Goal: Task Accomplishment & Management: Use online tool/utility

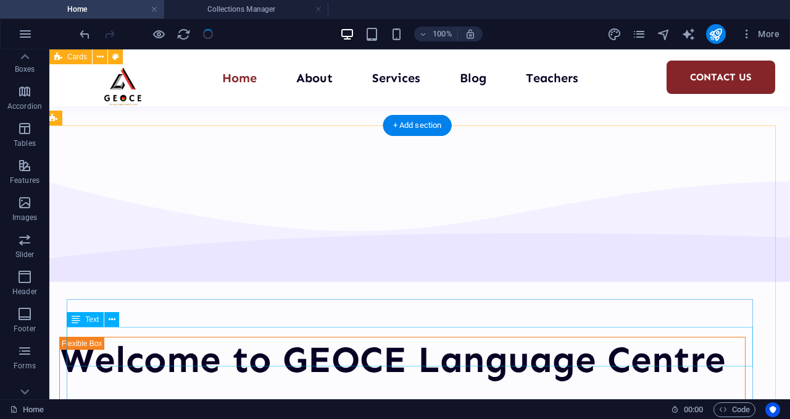
scroll to position [1356, 5]
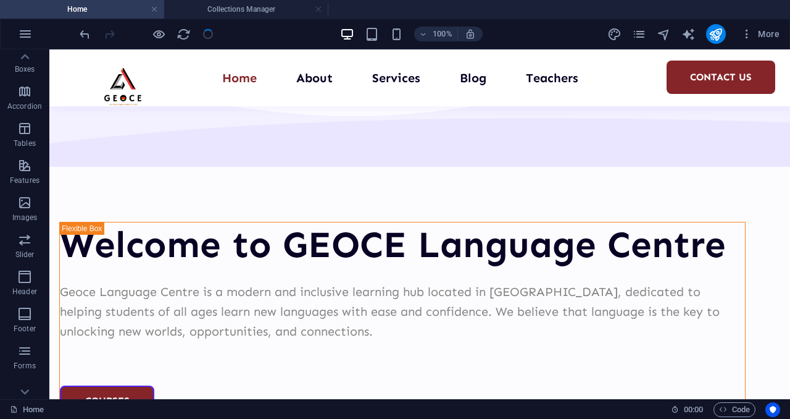
click at [209, 36] on div at bounding box center [146, 34] width 138 height 20
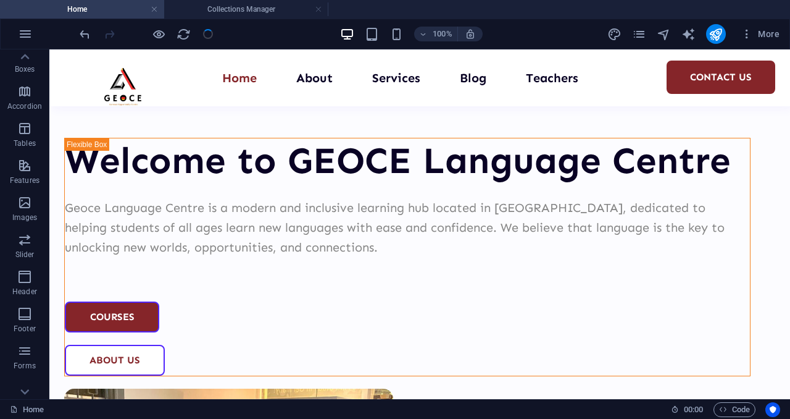
scroll to position [1443, 0]
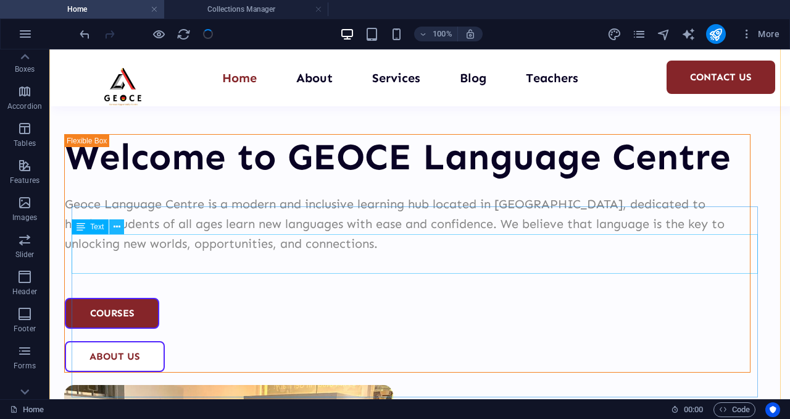
click at [122, 225] on button at bounding box center [116, 226] width 15 height 15
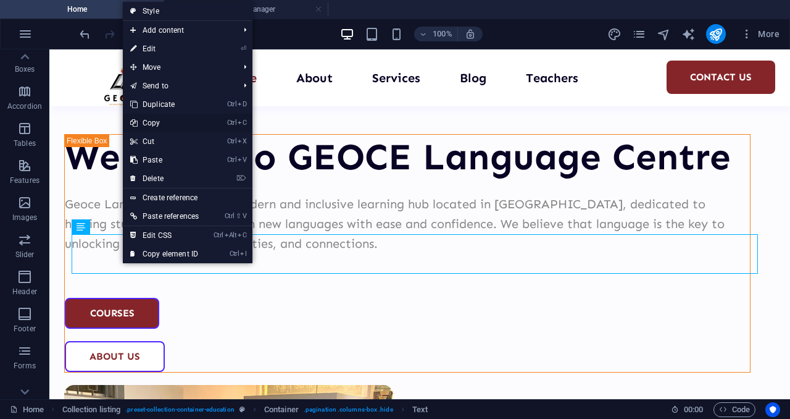
click at [158, 122] on link "Ctrl C Copy" at bounding box center [164, 123] width 83 height 19
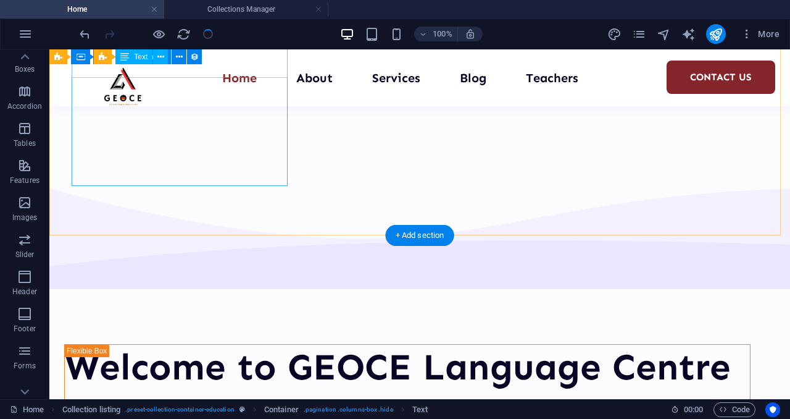
scroll to position [1232, 0]
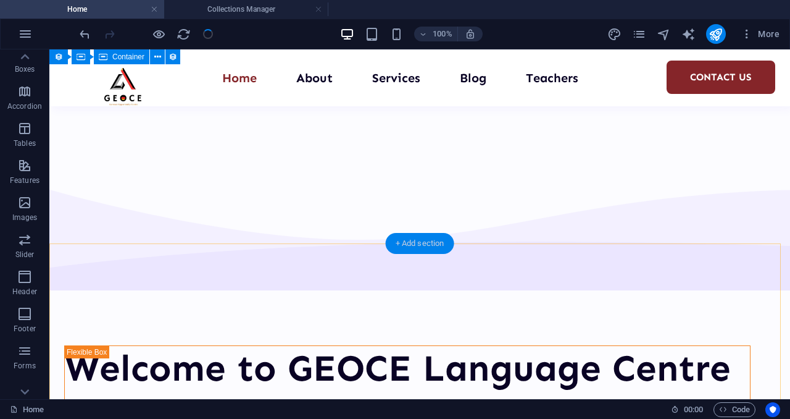
click at [396, 241] on div "+ Add section" at bounding box center [420, 243] width 69 height 21
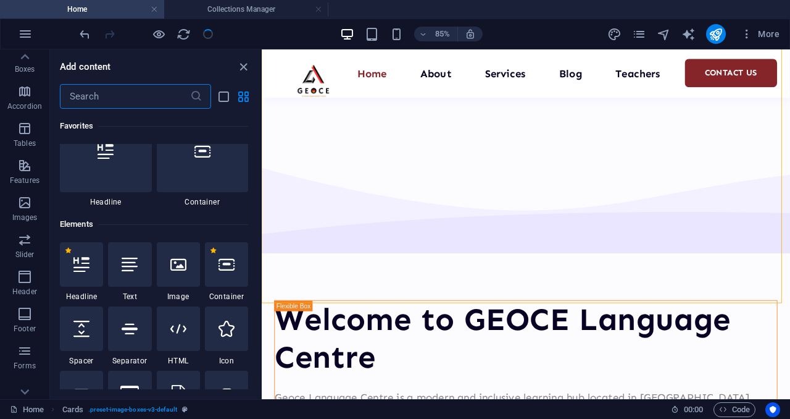
scroll to position [0, 0]
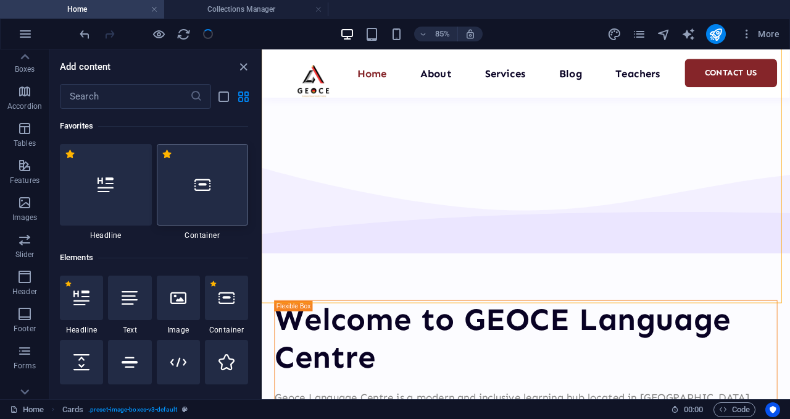
click at [215, 185] on div at bounding box center [203, 184] width 92 height 81
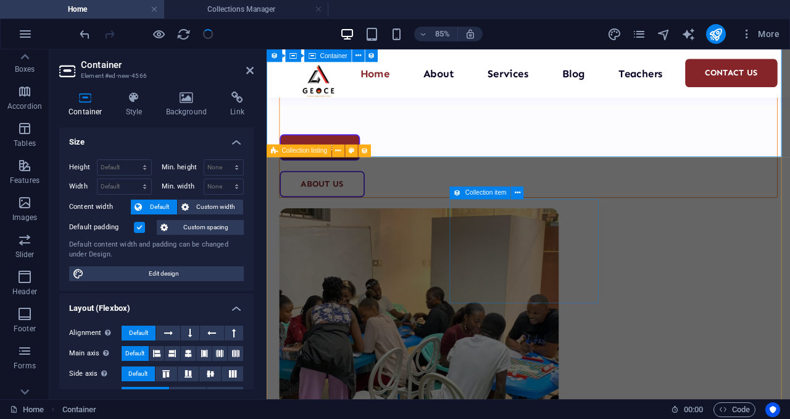
scroll to position [1499, 0]
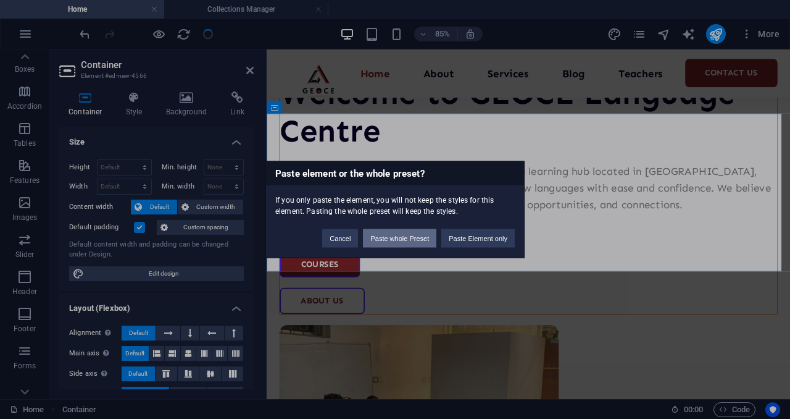
click at [417, 237] on button "Paste whole Preset" at bounding box center [399, 238] width 73 height 19
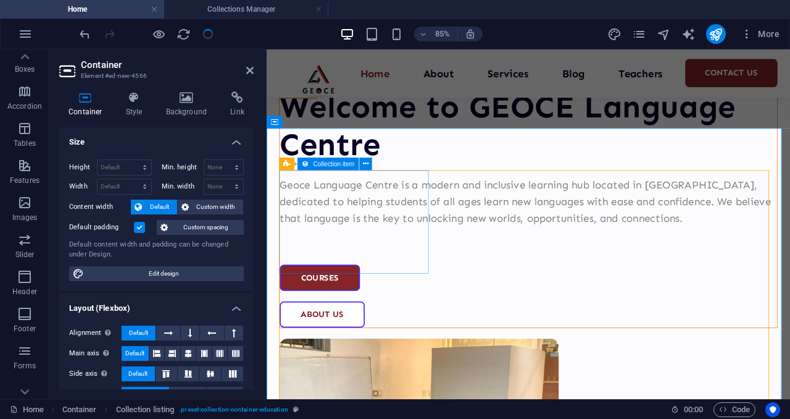
scroll to position [1481, 0]
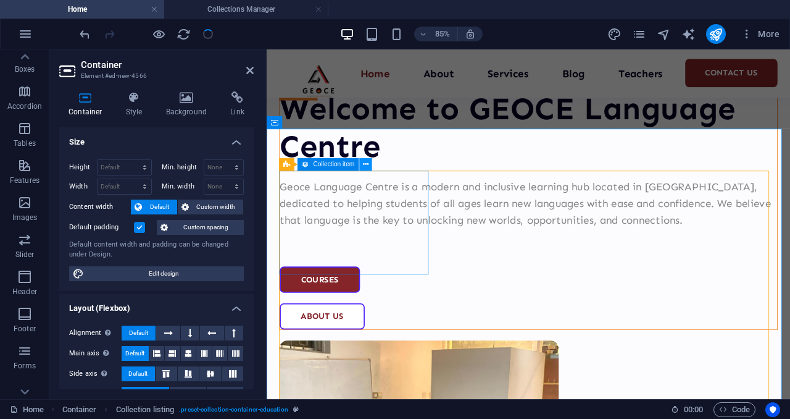
click at [367, 168] on icon at bounding box center [366, 164] width 6 height 11
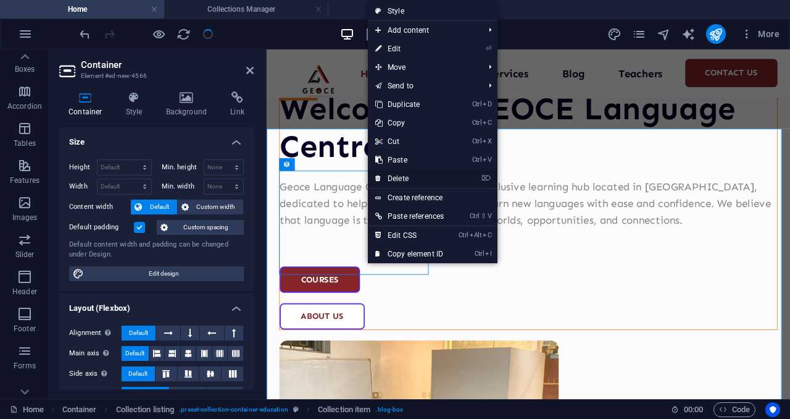
click at [400, 178] on link "⌦ Delete" at bounding box center [409, 178] width 83 height 19
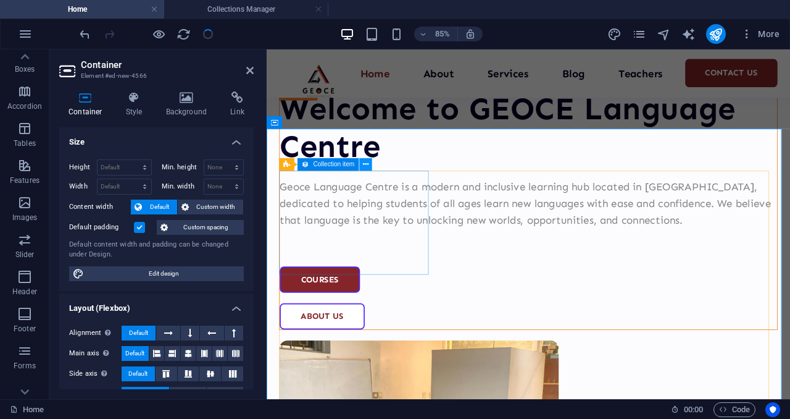
click at [367, 166] on icon at bounding box center [366, 164] width 6 height 11
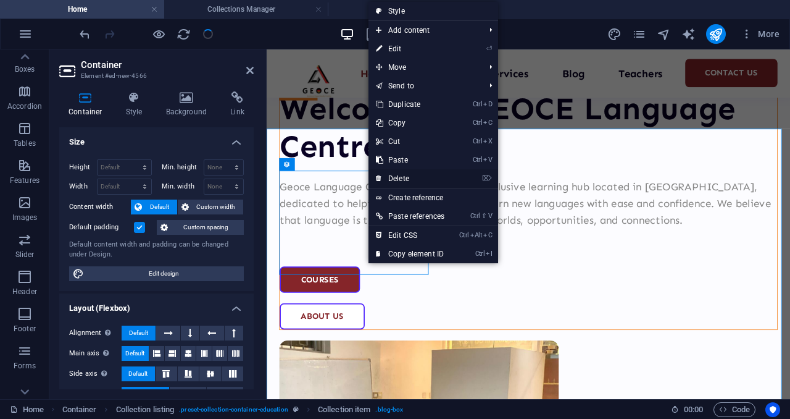
click at [408, 177] on link "⌦ Delete" at bounding box center [410, 178] width 83 height 19
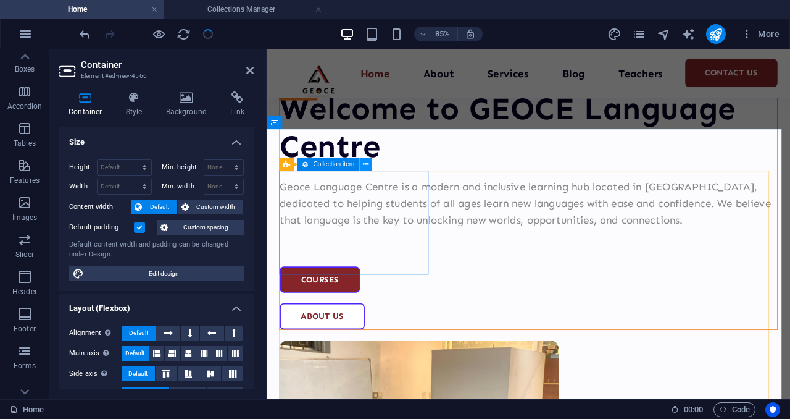
click at [366, 165] on icon at bounding box center [366, 164] width 6 height 11
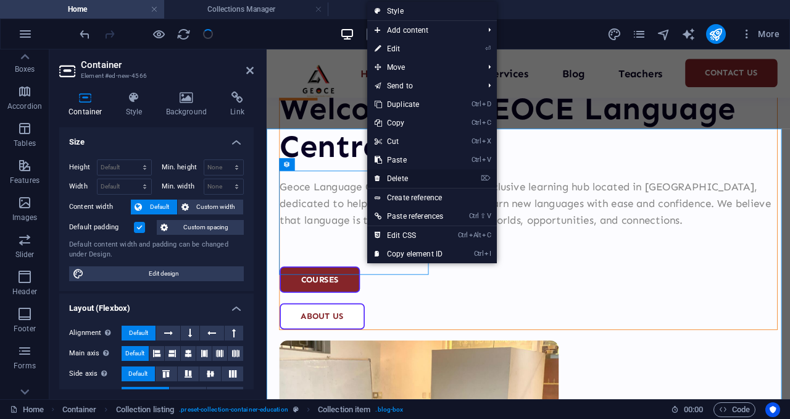
click at [397, 180] on link "⌦ Delete" at bounding box center [408, 178] width 83 height 19
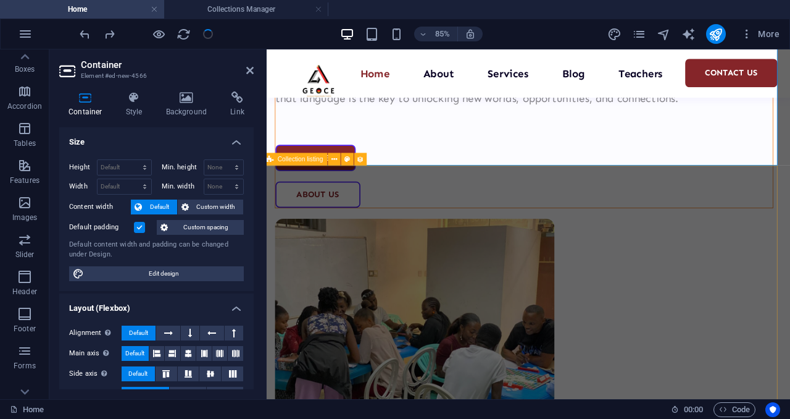
scroll to position [1623, 5]
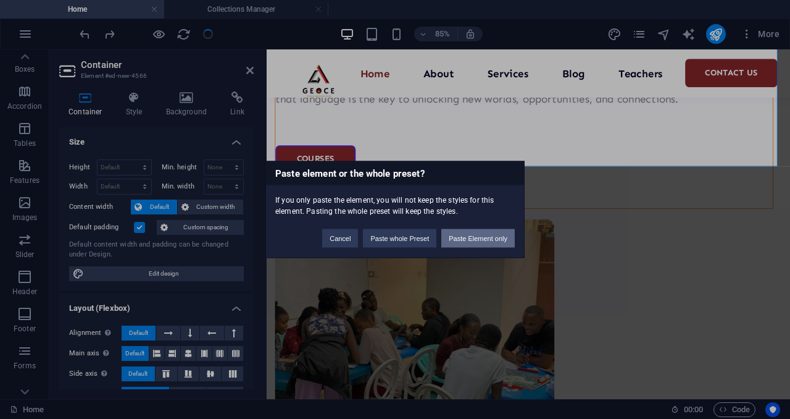
click at [477, 239] on button "Paste Element only" at bounding box center [477, 238] width 73 height 19
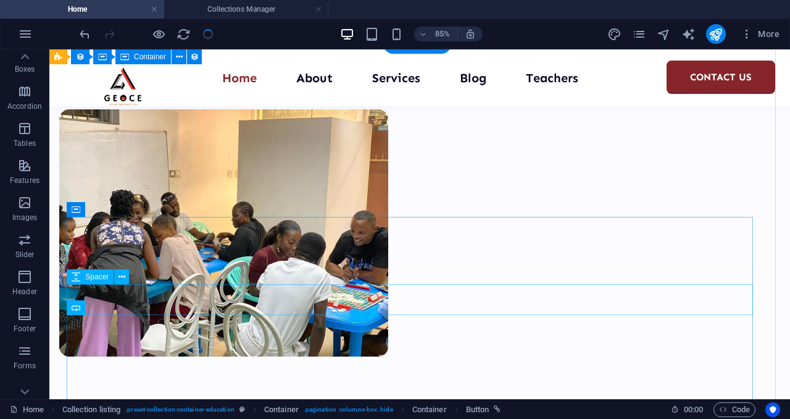
scroll to position [1571, 5]
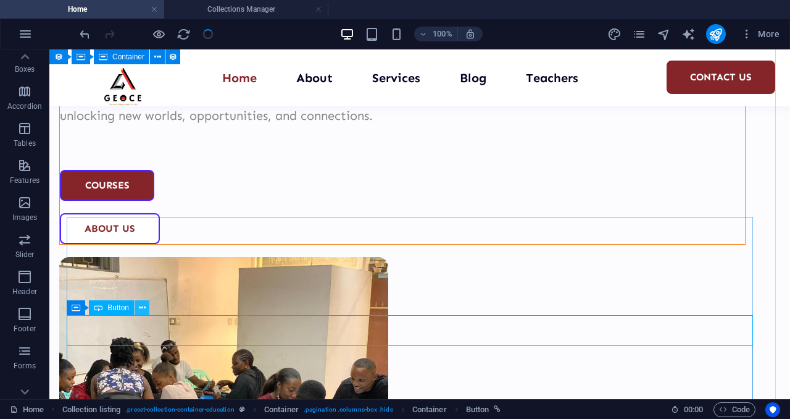
click at [140, 306] on icon at bounding box center [142, 307] width 7 height 13
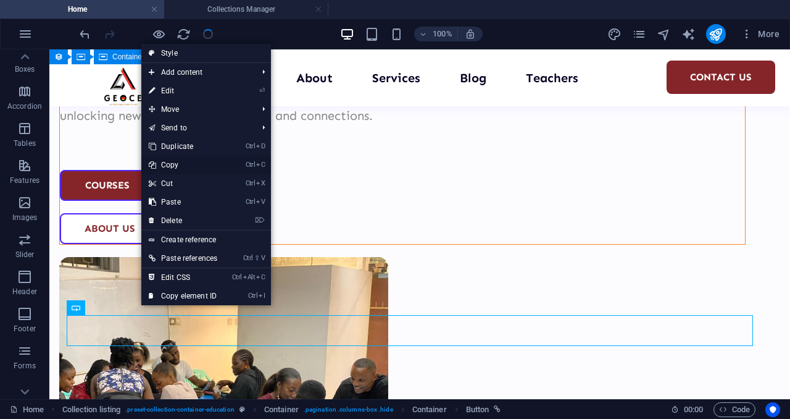
click at [182, 159] on link "Ctrl C Copy" at bounding box center [182, 165] width 83 height 19
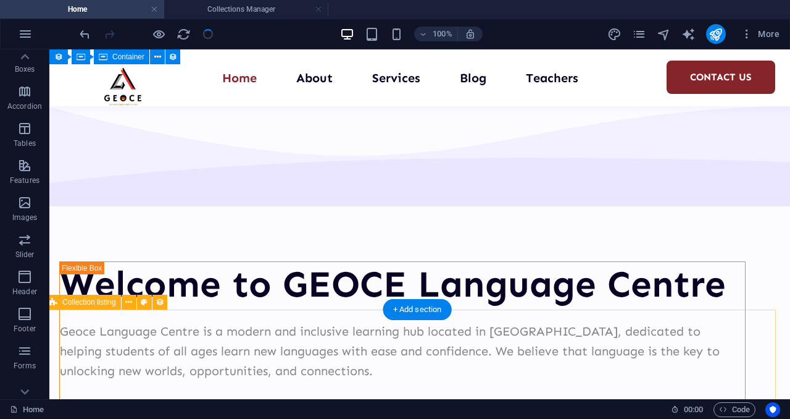
scroll to position [1317, 5]
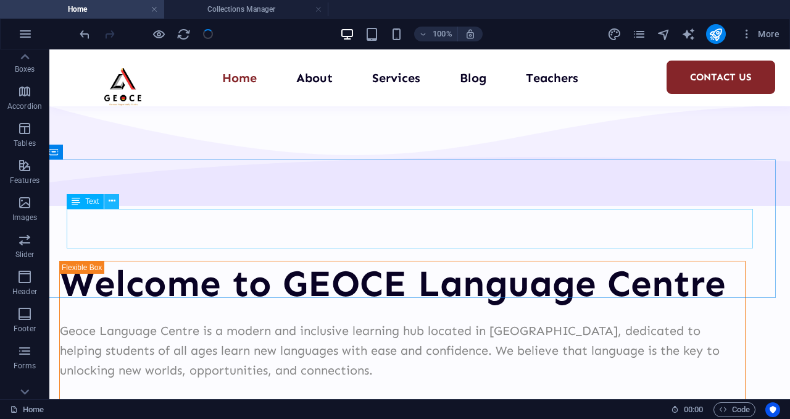
click at [111, 204] on icon at bounding box center [112, 200] width 7 height 13
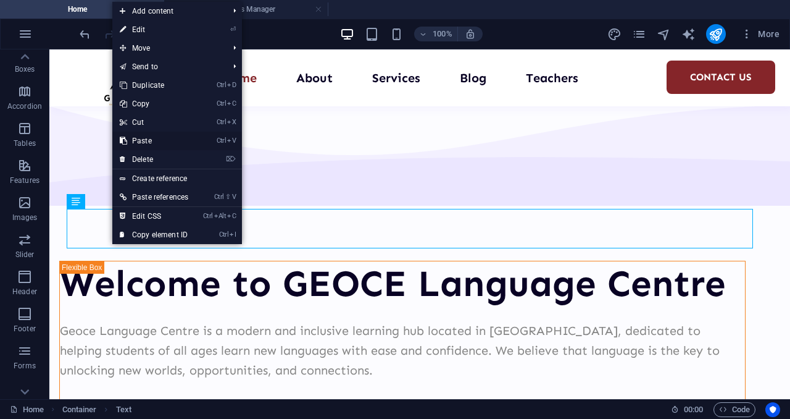
click at [159, 139] on link "Ctrl V Paste" at bounding box center [153, 140] width 83 height 19
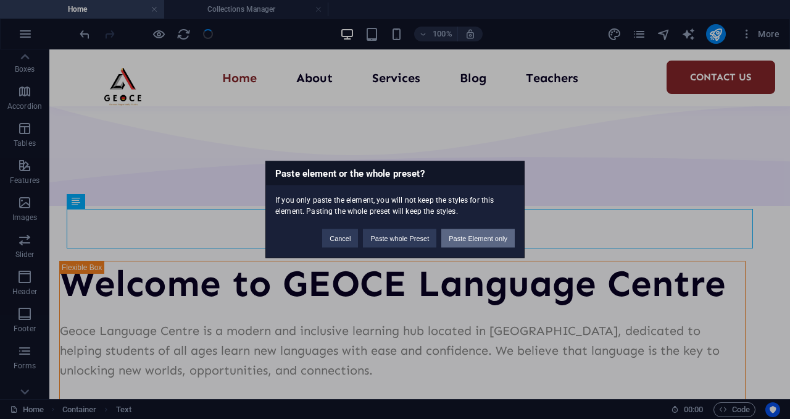
click at [472, 243] on button "Paste Element only" at bounding box center [477, 238] width 73 height 19
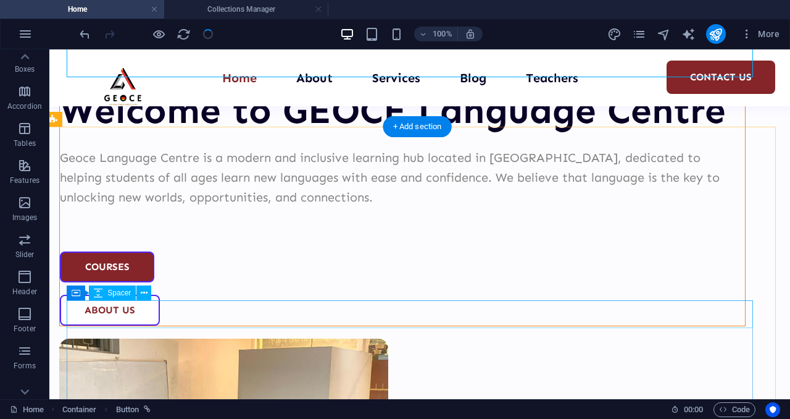
scroll to position [1488, 5]
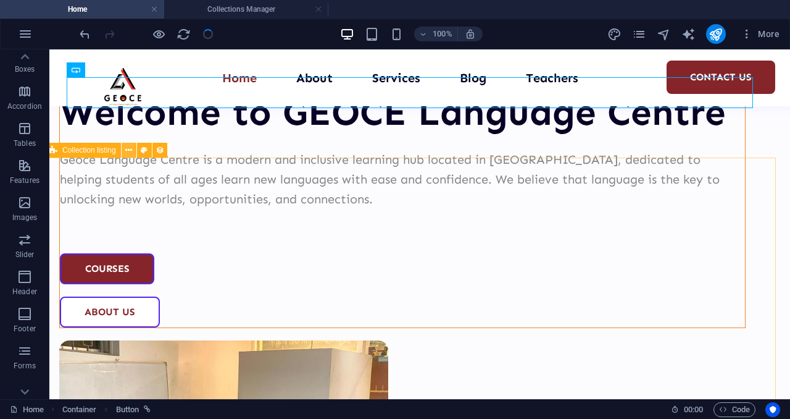
click at [132, 151] on icon at bounding box center [128, 150] width 7 height 13
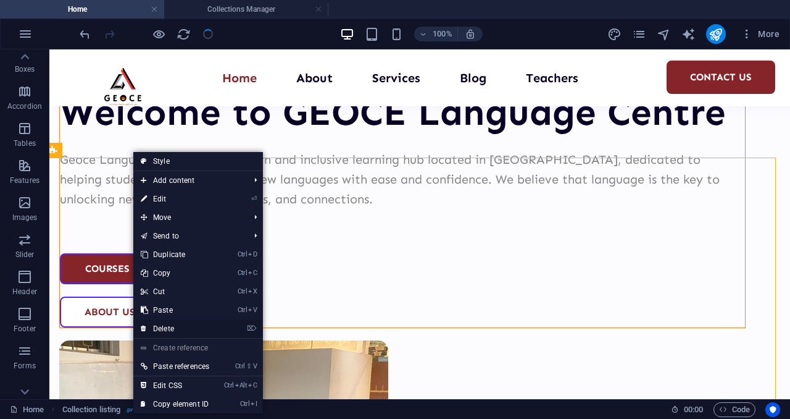
click at [170, 323] on link "⌦ Delete" at bounding box center [174, 328] width 83 height 19
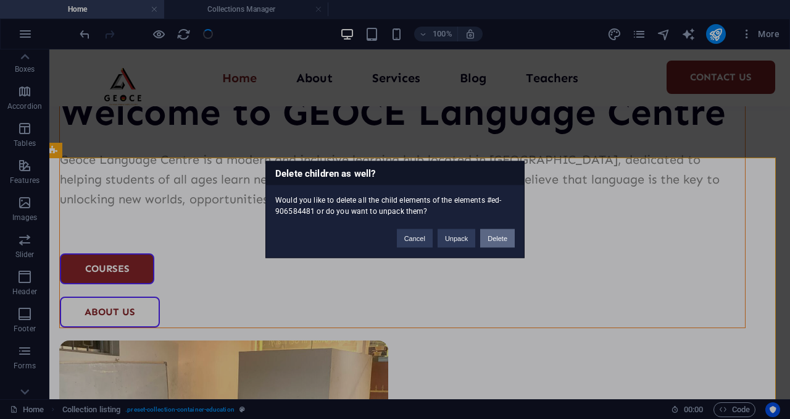
click at [496, 238] on button "Delete" at bounding box center [497, 238] width 35 height 19
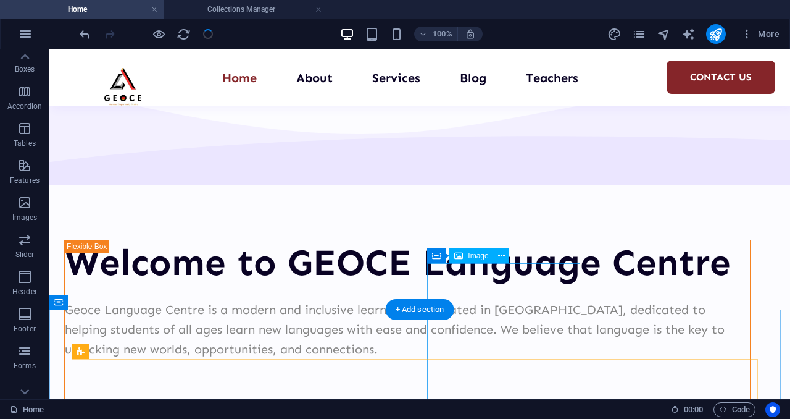
scroll to position [1338, 0]
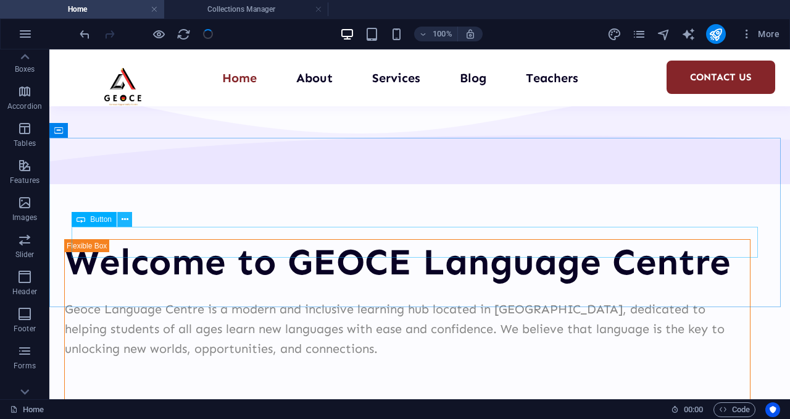
click at [125, 222] on icon at bounding box center [125, 219] width 7 height 13
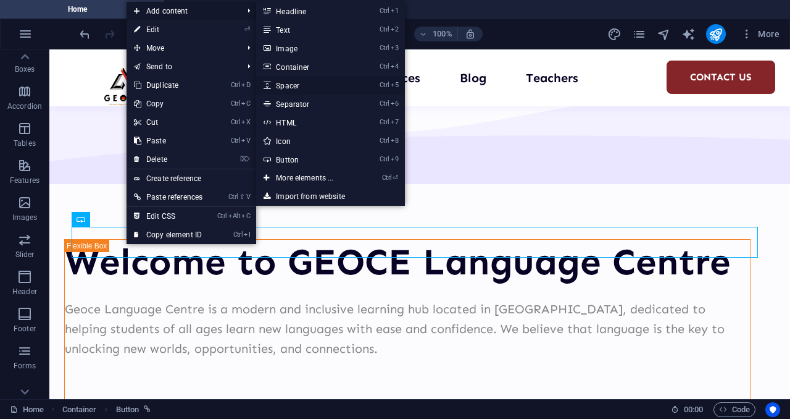
click at [305, 82] on link "Ctrl 5 Spacer" at bounding box center [307, 85] width 102 height 19
select select "px"
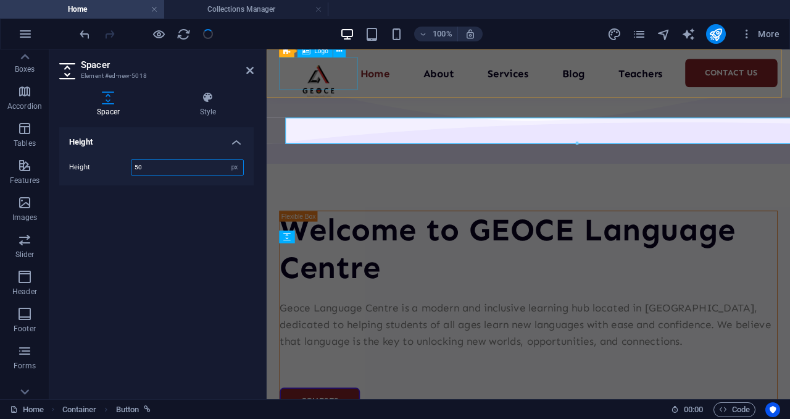
scroll to position [1466, 0]
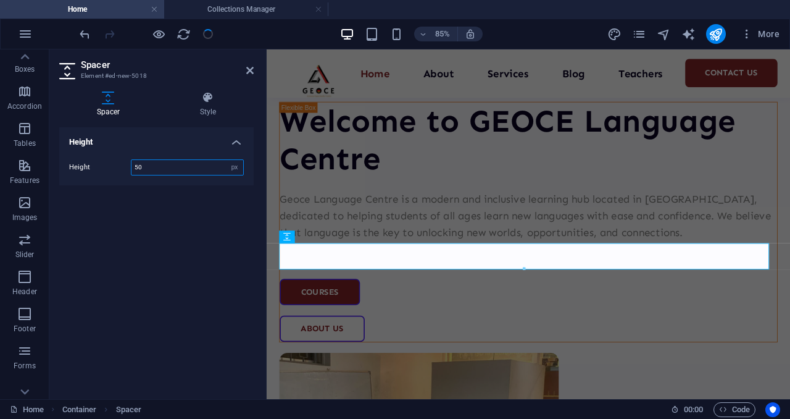
click at [152, 167] on input "50" at bounding box center [187, 167] width 112 height 15
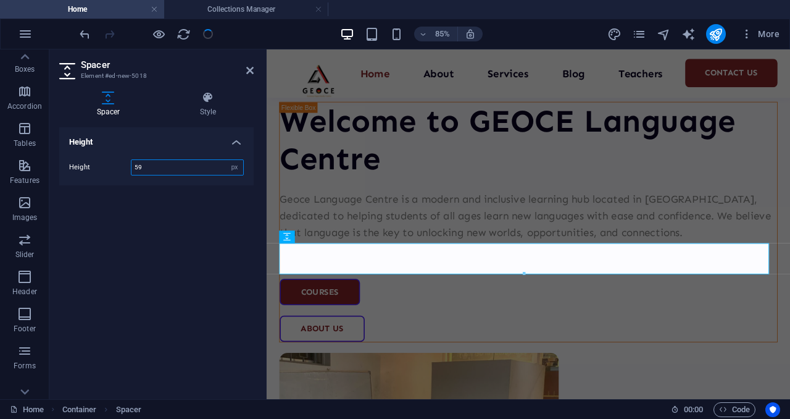
type input "5"
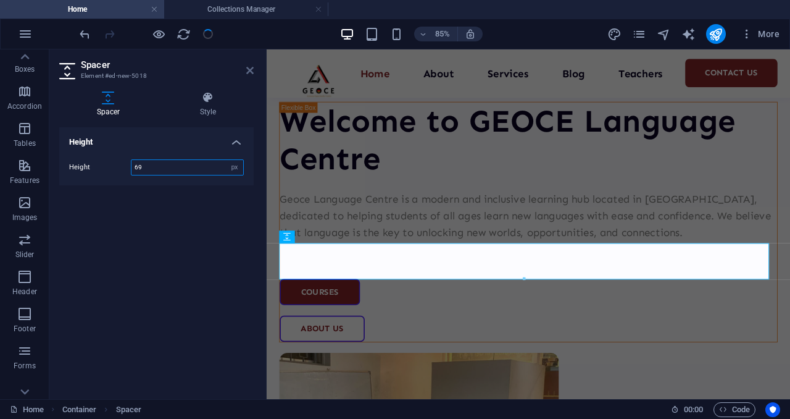
type input "69"
click at [251, 70] on icon at bounding box center [249, 70] width 7 height 10
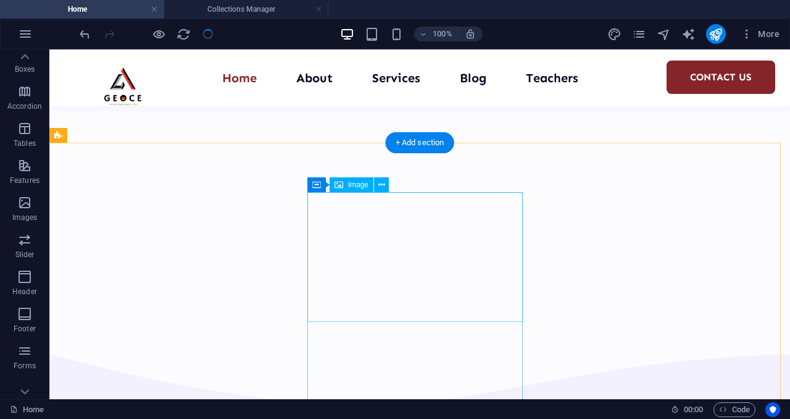
scroll to position [959, 0]
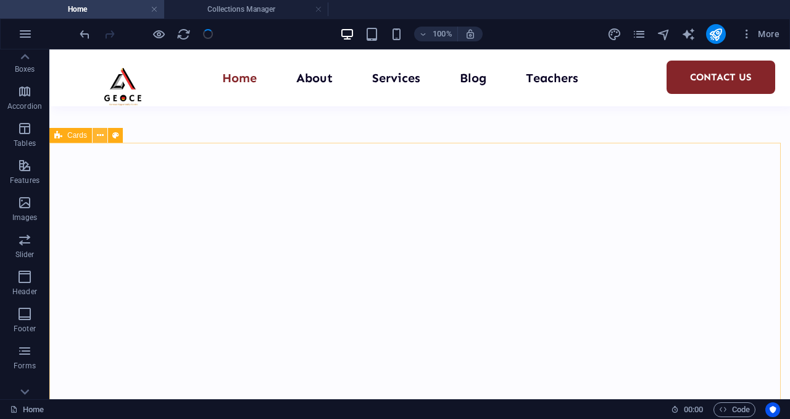
click at [104, 138] on button at bounding box center [100, 135] width 15 height 15
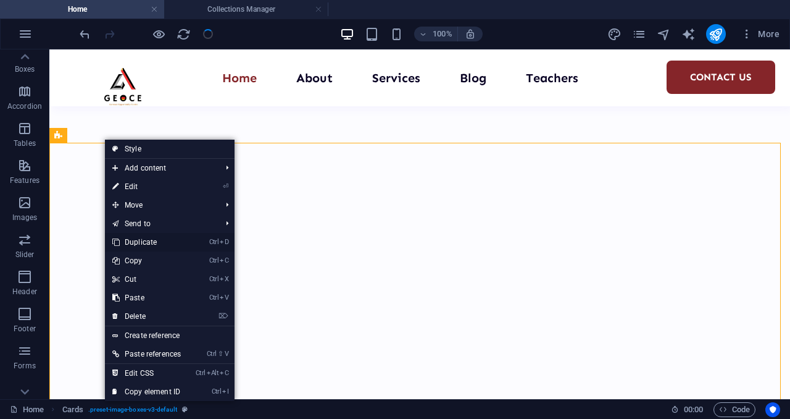
click at [163, 240] on link "Ctrl D Duplicate" at bounding box center [146, 242] width 83 height 19
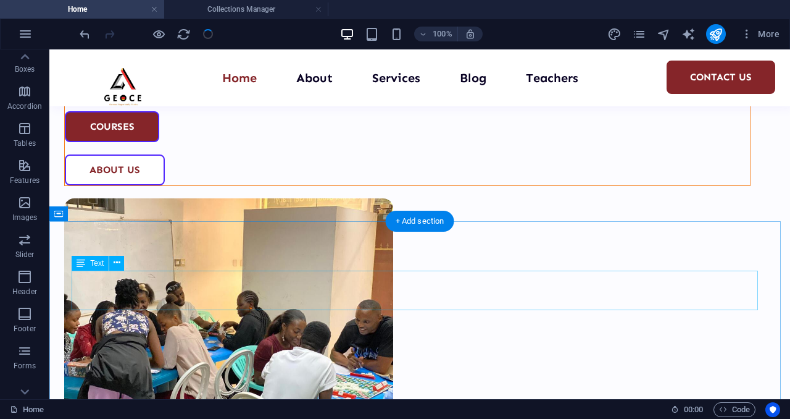
scroll to position [1662, 0]
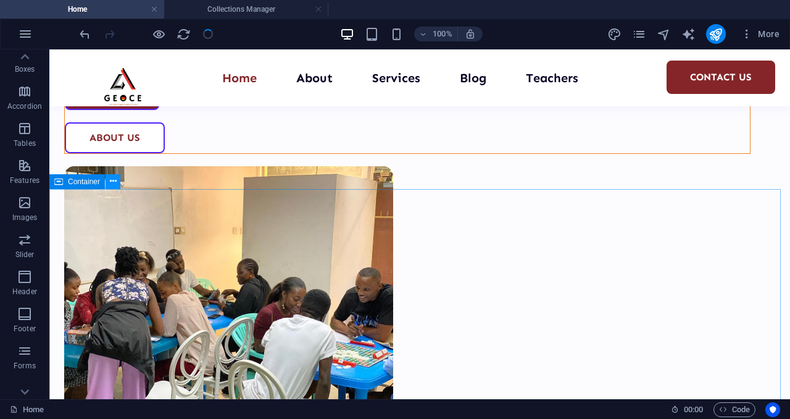
click at [110, 178] on icon at bounding box center [113, 181] width 7 height 13
click at [114, 227] on icon at bounding box center [117, 230] width 7 height 13
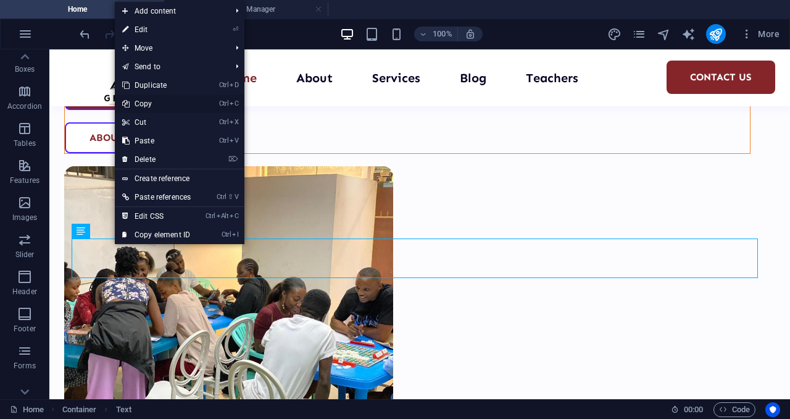
click at [168, 110] on link "Ctrl C Copy" at bounding box center [156, 103] width 83 height 19
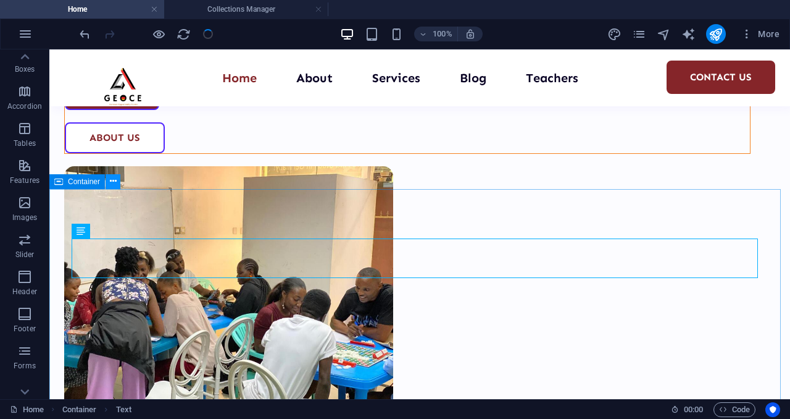
click at [111, 182] on icon at bounding box center [113, 181] width 7 height 13
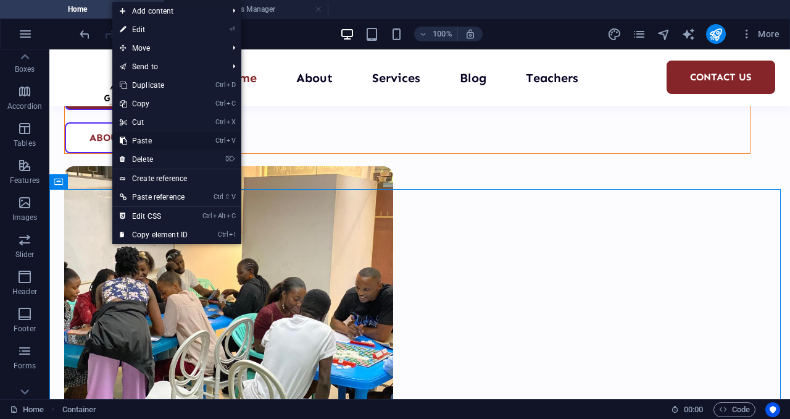
click at [164, 136] on link "Ctrl V Paste" at bounding box center [153, 140] width 83 height 19
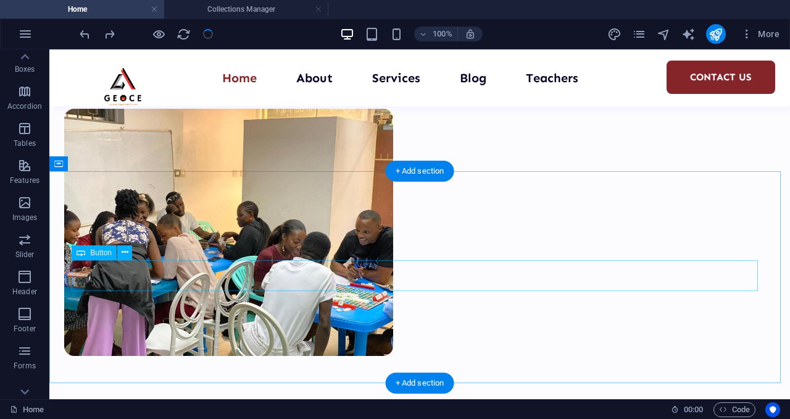
scroll to position [1604, 0]
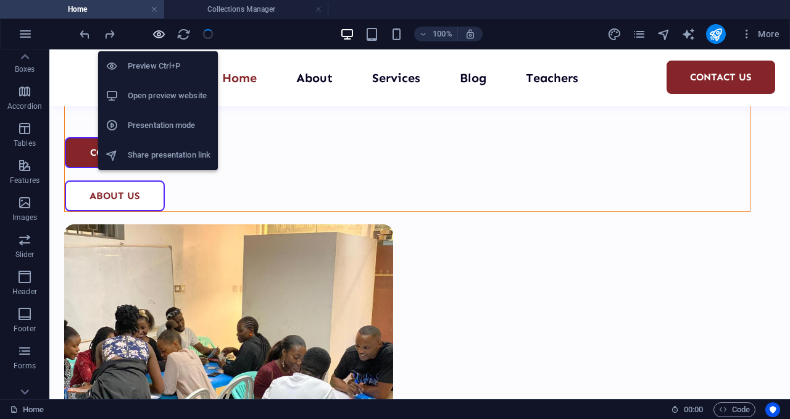
click at [157, 36] on icon "button" at bounding box center [159, 34] width 14 height 14
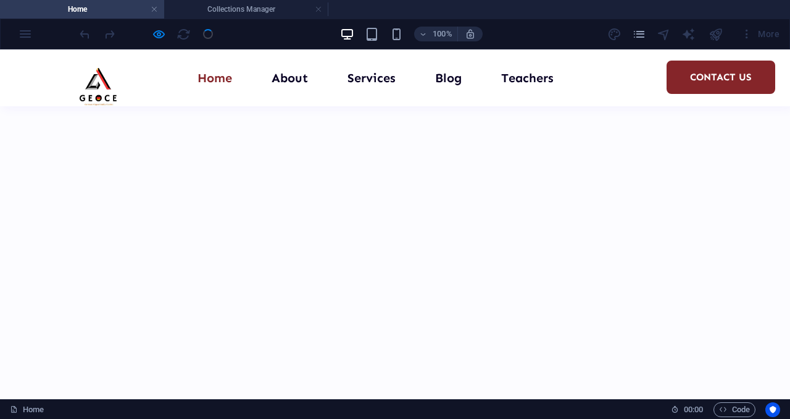
scroll to position [859, 0]
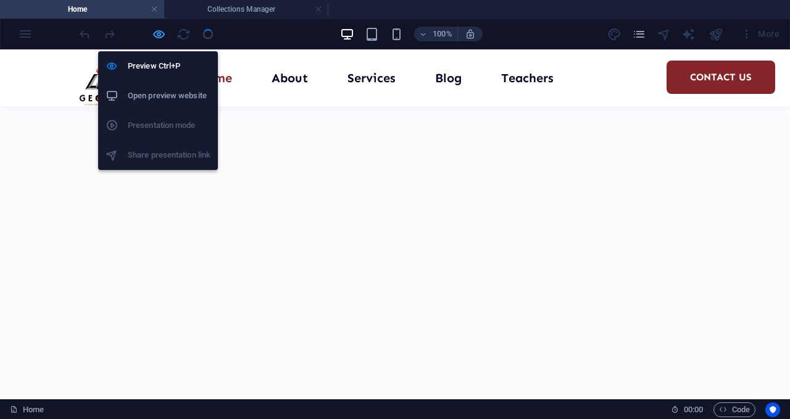
click at [159, 31] on icon "button" at bounding box center [159, 34] width 14 height 14
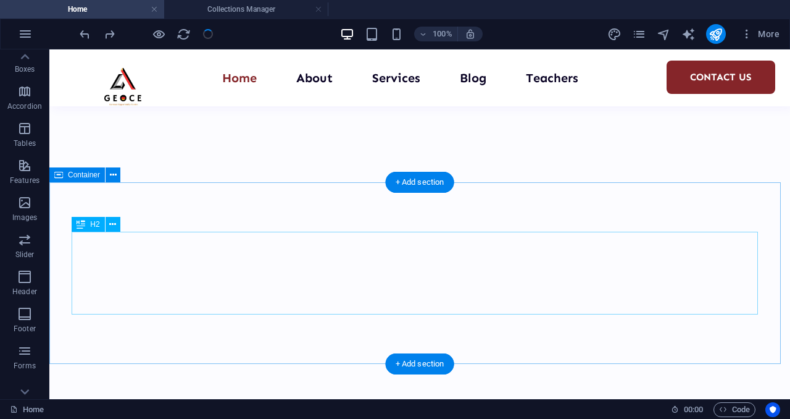
scroll to position [738, 0]
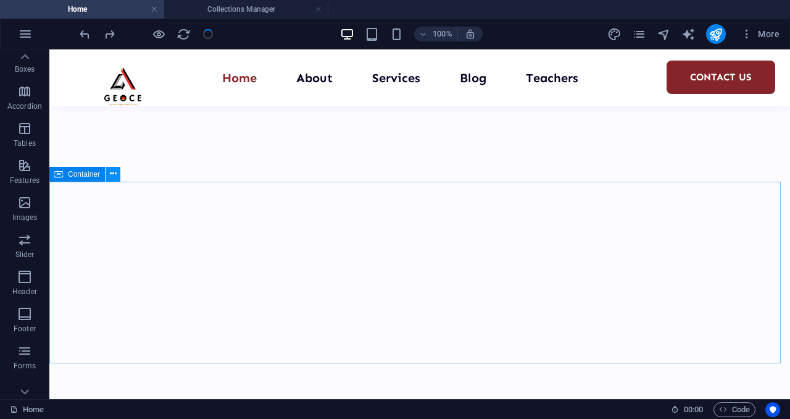
click at [114, 172] on icon at bounding box center [113, 173] width 7 height 13
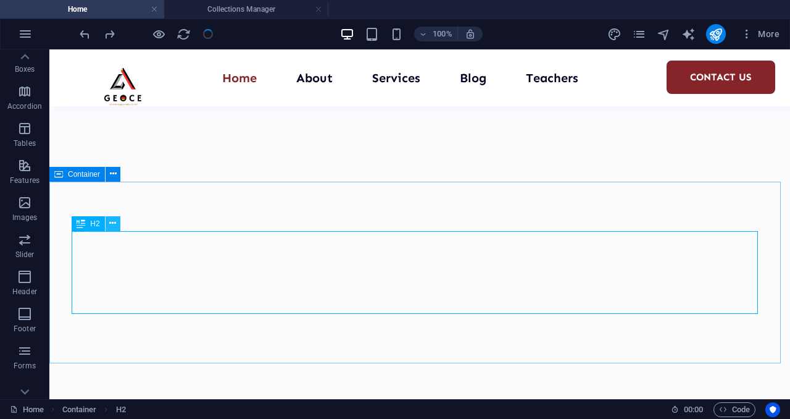
click at [112, 225] on icon at bounding box center [112, 223] width 7 height 13
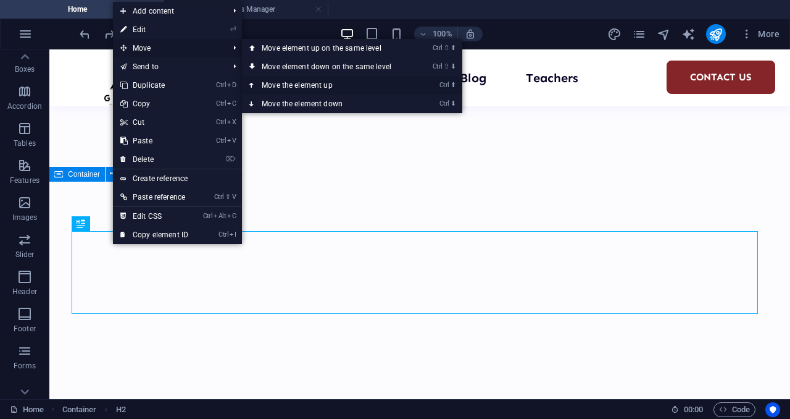
click at [285, 86] on link "Ctrl ⬆ Move the element up" at bounding box center [329, 85] width 174 height 19
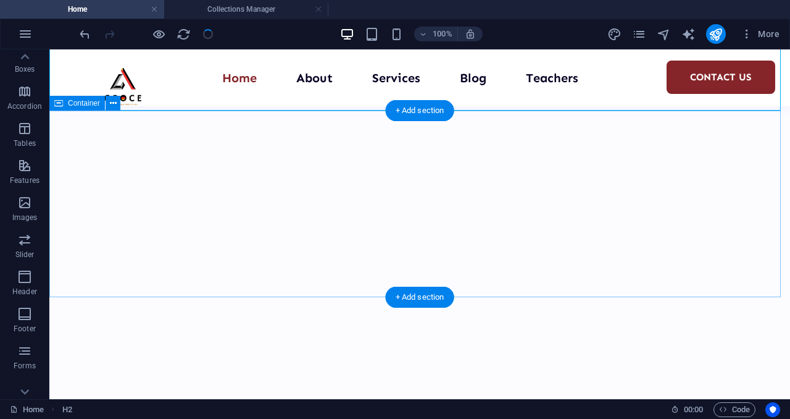
scroll to position [896, 0]
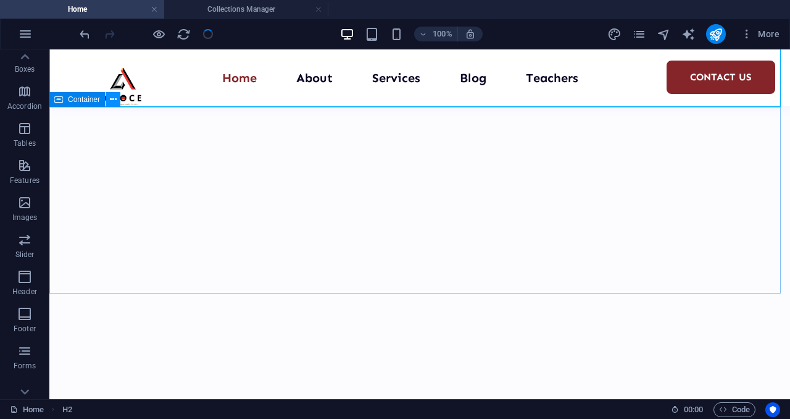
click at [118, 104] on button at bounding box center [113, 99] width 15 height 15
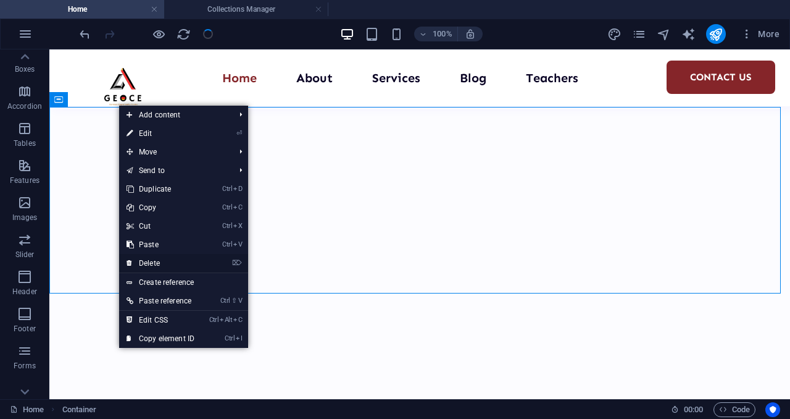
click at [185, 265] on link "⌦ Delete" at bounding box center [160, 263] width 83 height 19
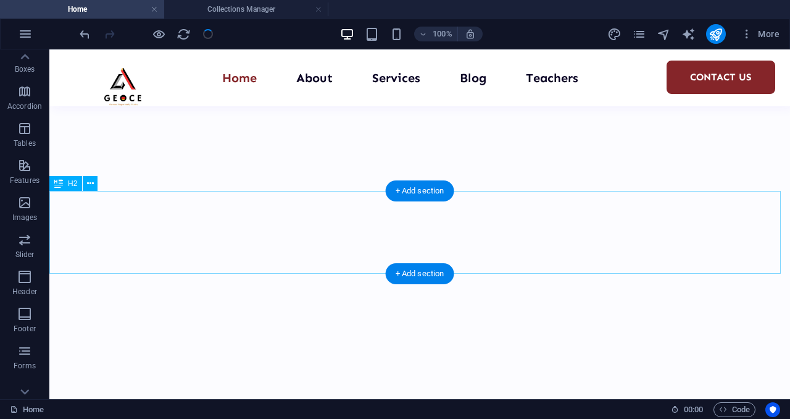
scroll to position [729, 0]
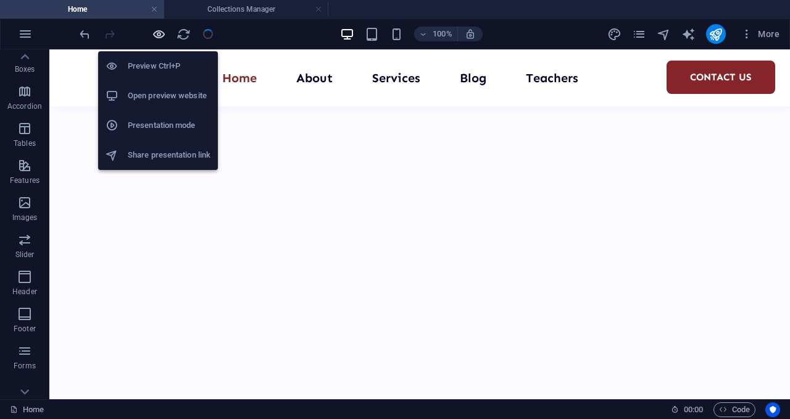
click at [157, 34] on icon "button" at bounding box center [159, 34] width 14 height 14
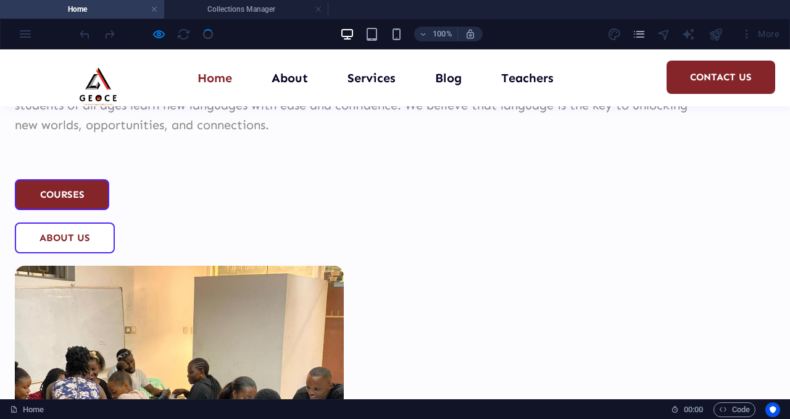
scroll to position [1580, 0]
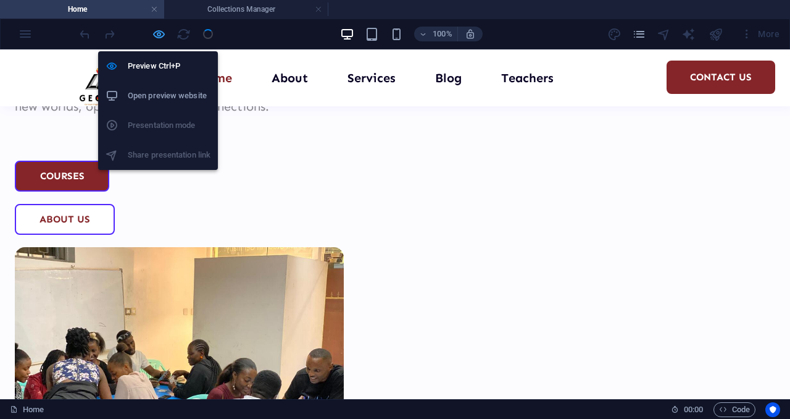
click at [158, 32] on icon "button" at bounding box center [159, 34] width 14 height 14
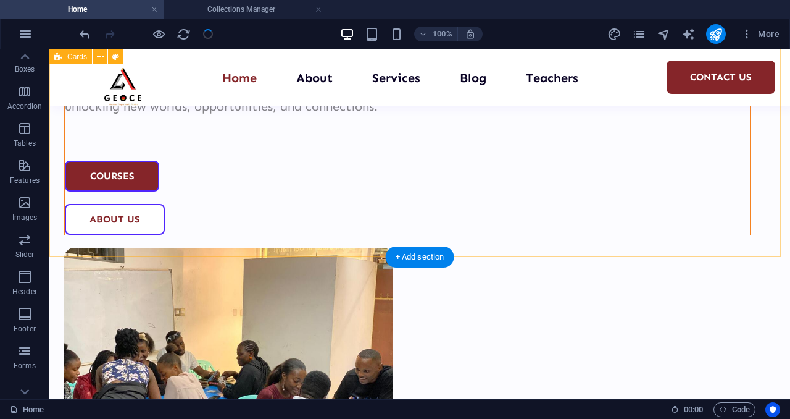
scroll to position [1494, 0]
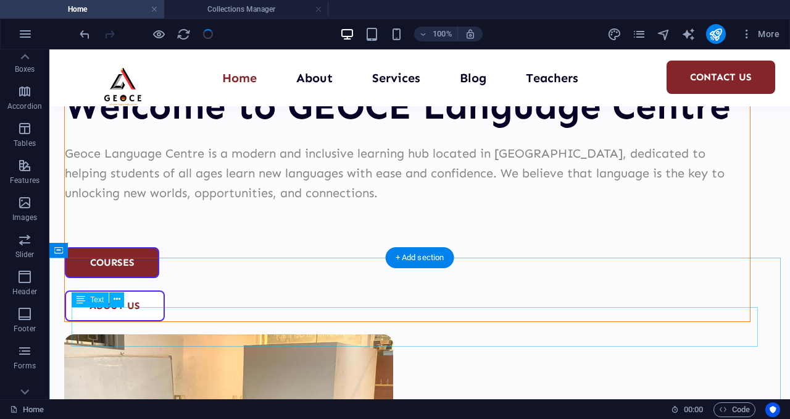
click at [120, 301] on button at bounding box center [116, 299] width 15 height 15
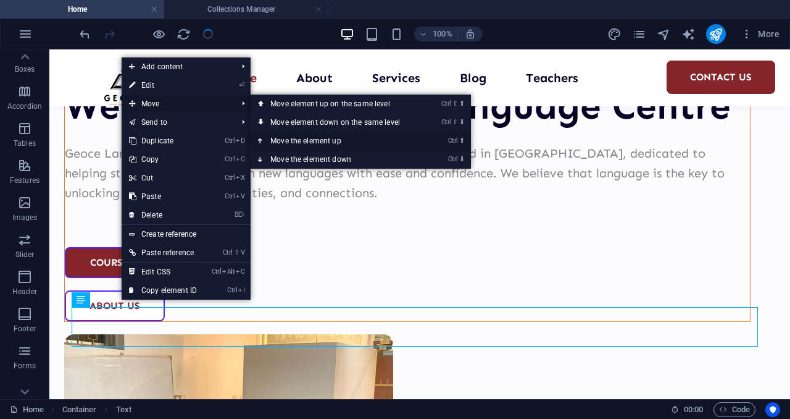
click at [302, 140] on link "Ctrl ⬆ Move the element up" at bounding box center [338, 140] width 174 height 19
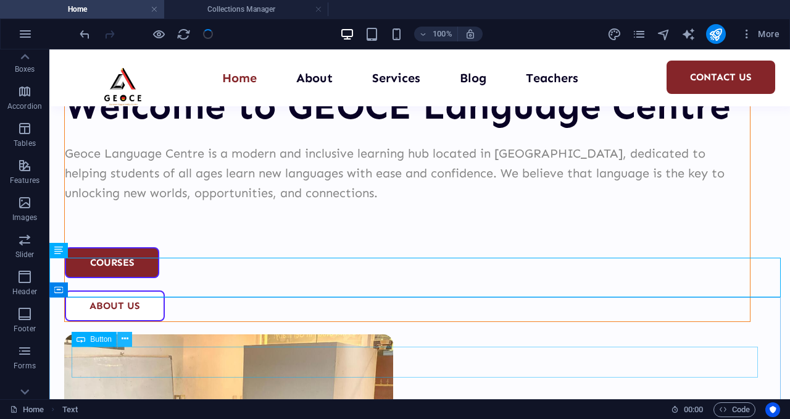
click at [127, 338] on icon at bounding box center [125, 338] width 7 height 13
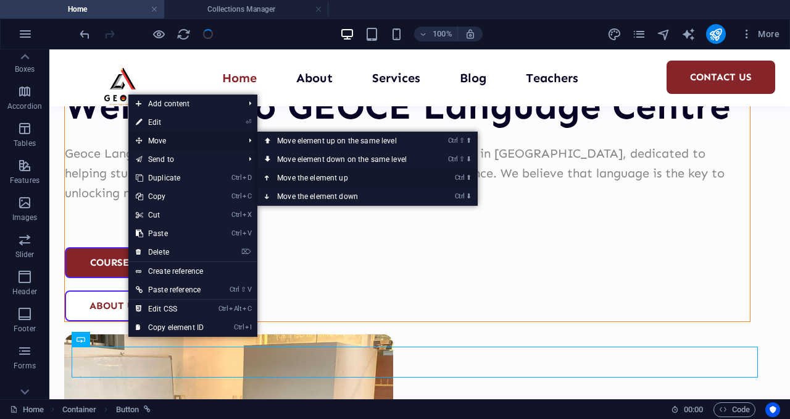
click at [304, 174] on link "Ctrl ⬆ Move the element up" at bounding box center [344, 178] width 174 height 19
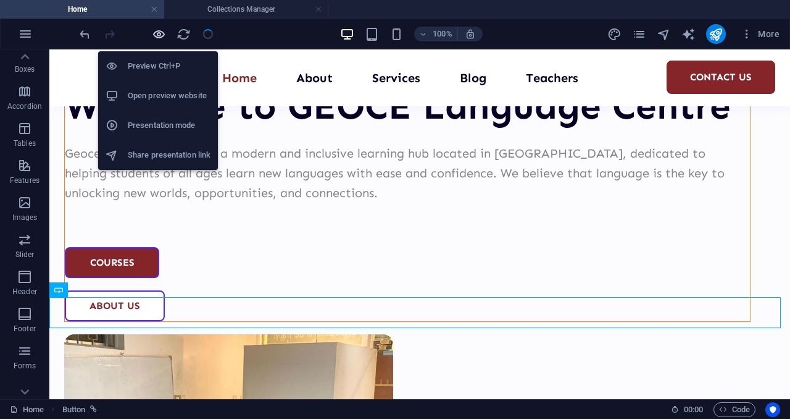
click at [157, 38] on icon "button" at bounding box center [159, 34] width 14 height 14
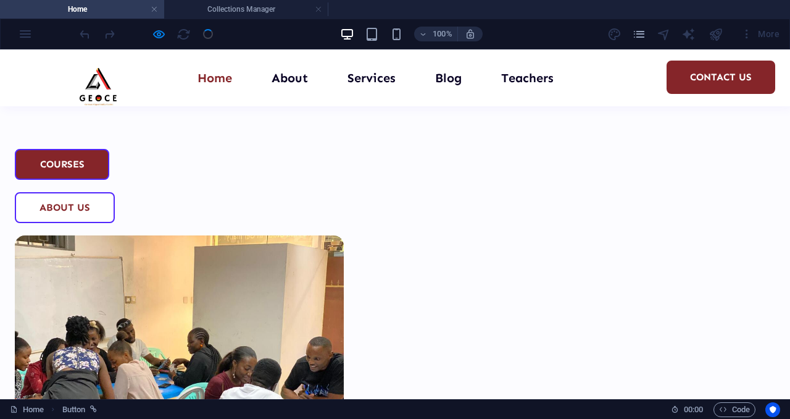
scroll to position [1592, 0]
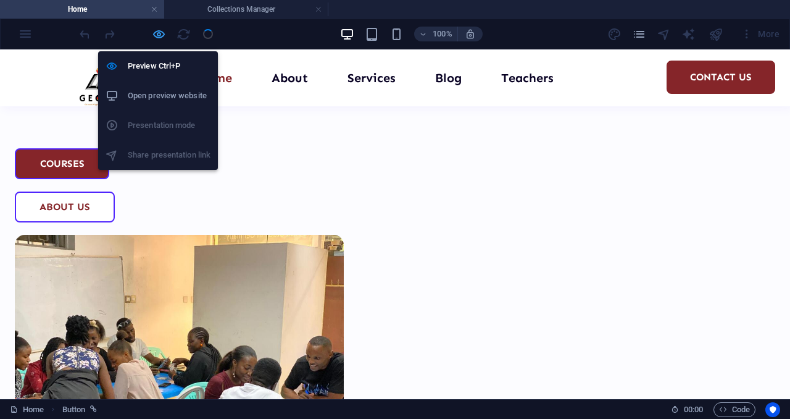
click at [158, 31] on icon "button" at bounding box center [159, 34] width 14 height 14
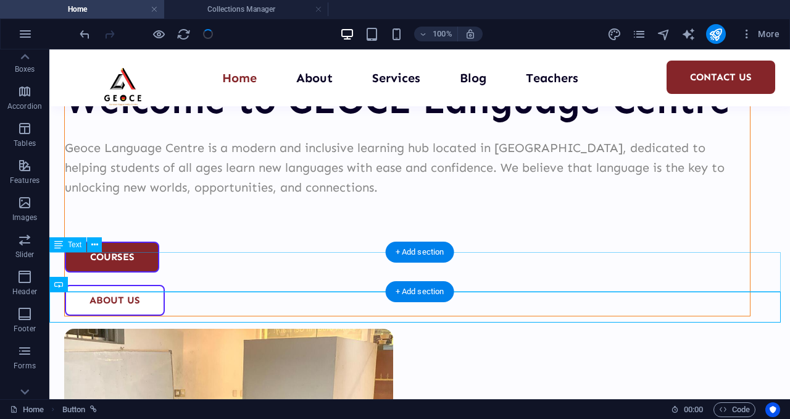
scroll to position [1499, 0]
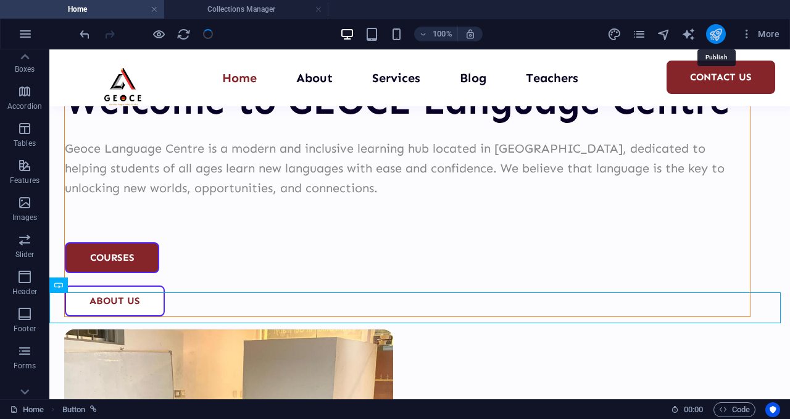
click at [712, 35] on icon "publish" at bounding box center [716, 34] width 14 height 14
